Goal: Information Seeking & Learning: Learn about a topic

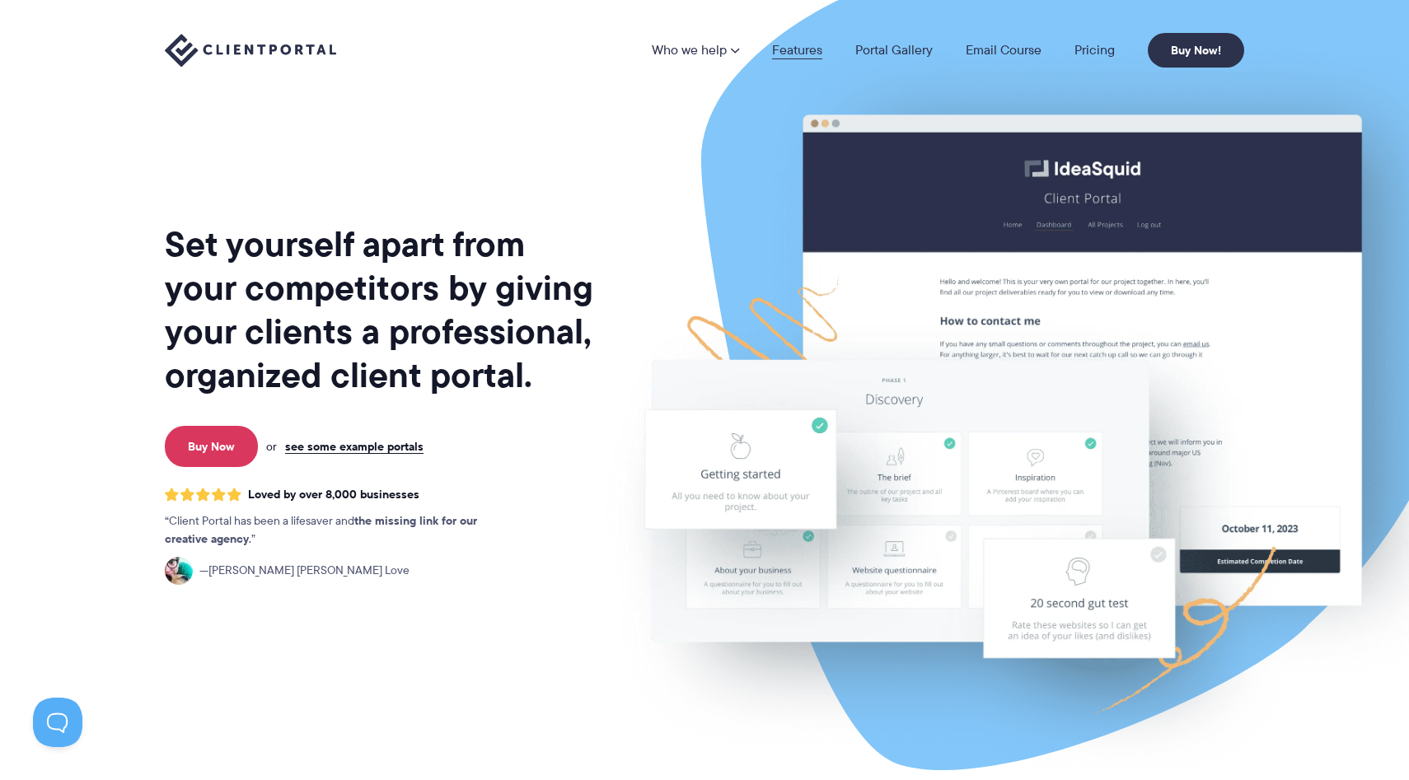
click at [798, 54] on link "Features" at bounding box center [797, 50] width 50 height 13
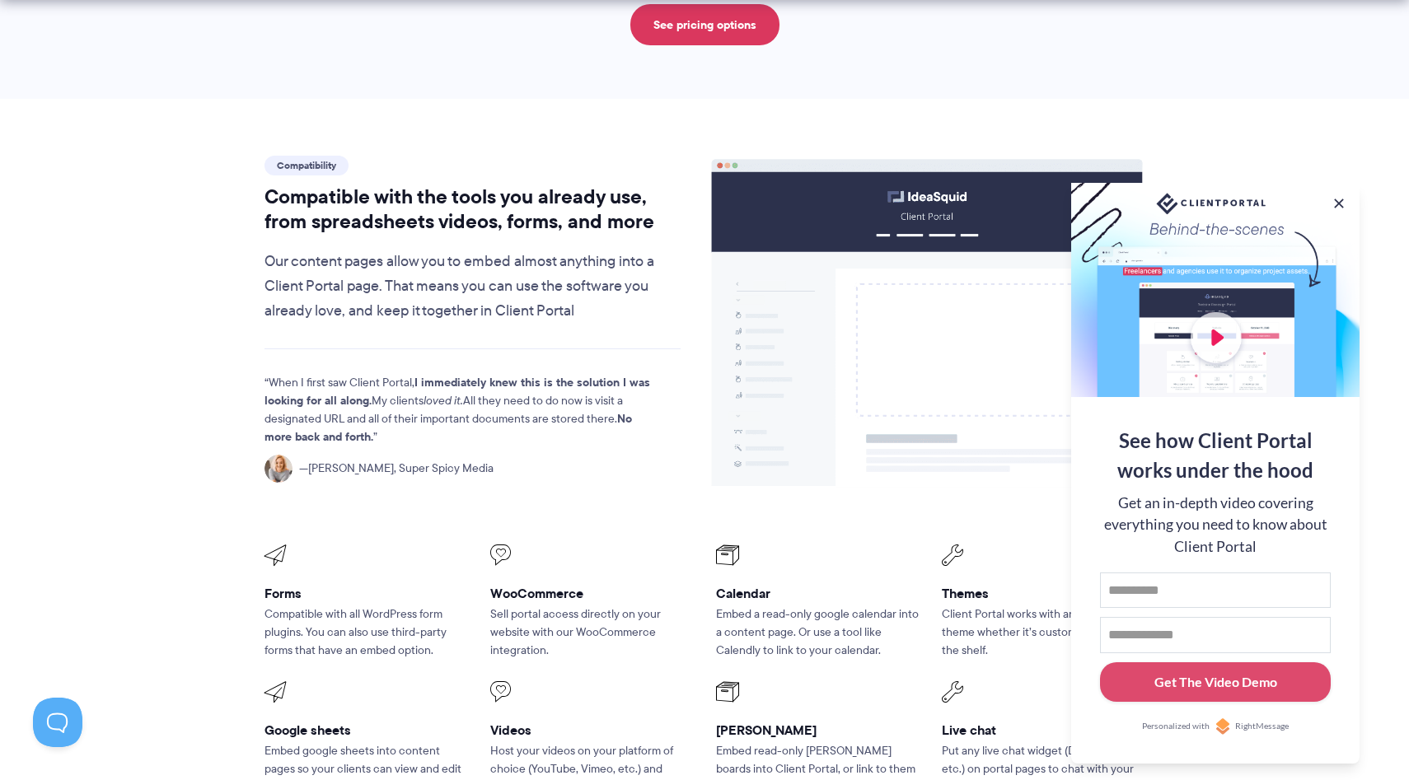
scroll to position [1869, 0]
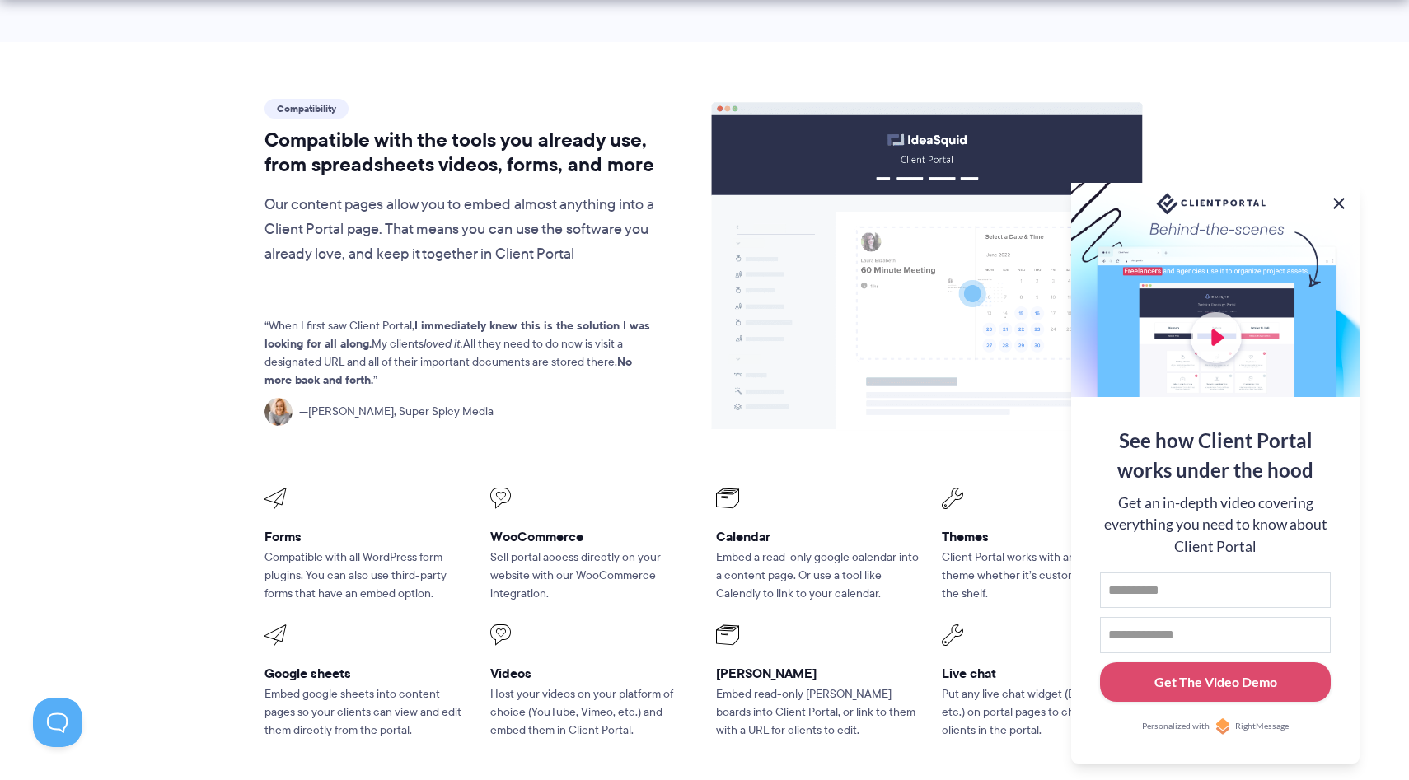
click at [1337, 194] on button at bounding box center [1339, 204] width 20 height 20
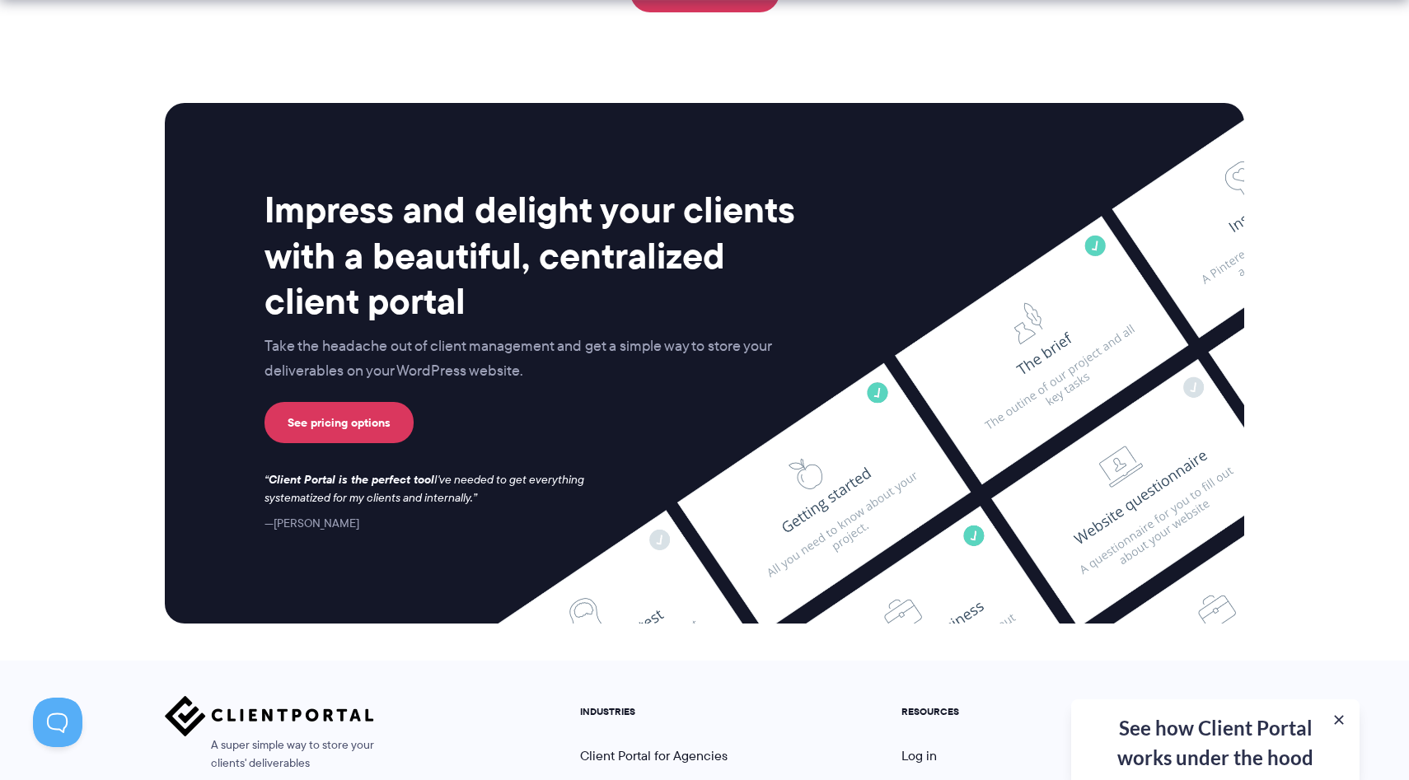
scroll to position [4308, 0]
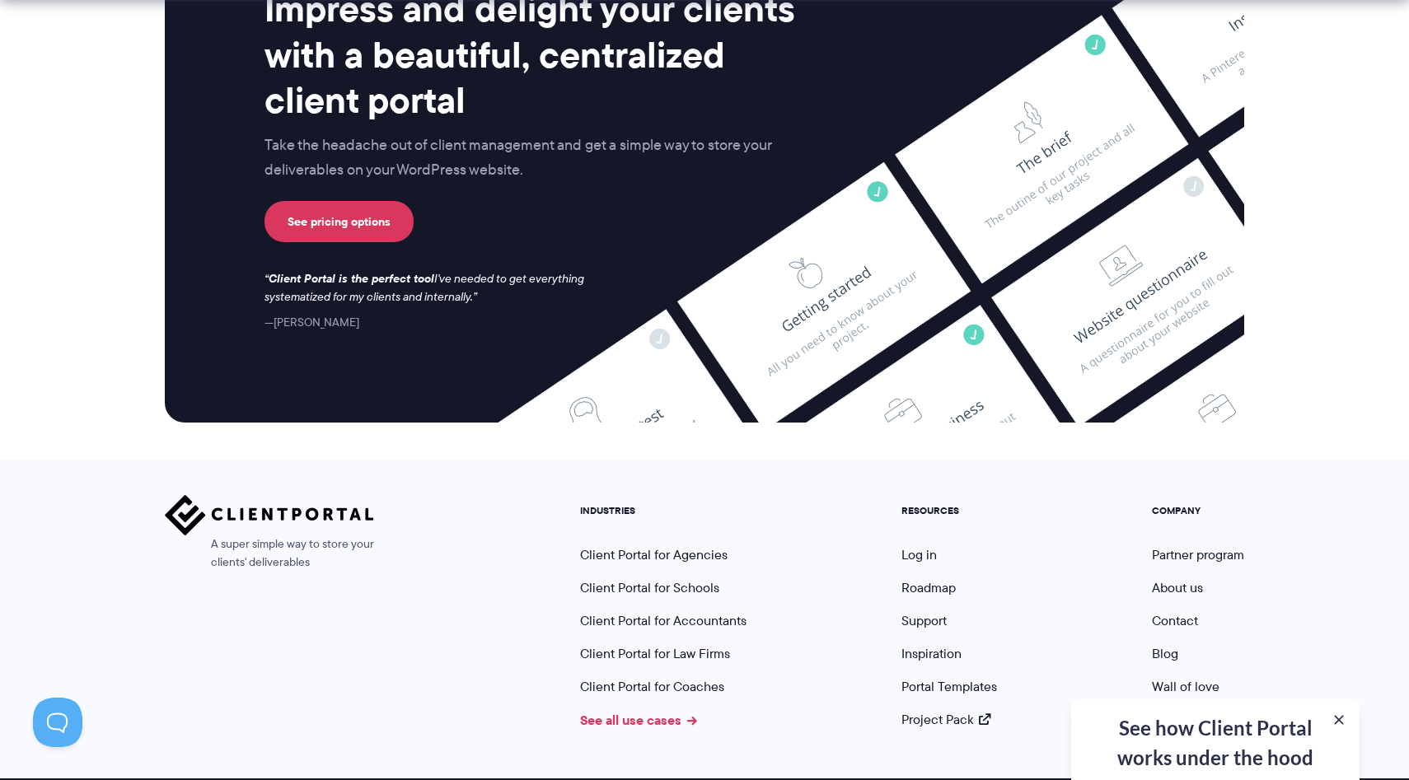
click at [691, 710] on link "See all use cases" at bounding box center [638, 720] width 117 height 20
